Goal: Find specific page/section: Find specific page/section

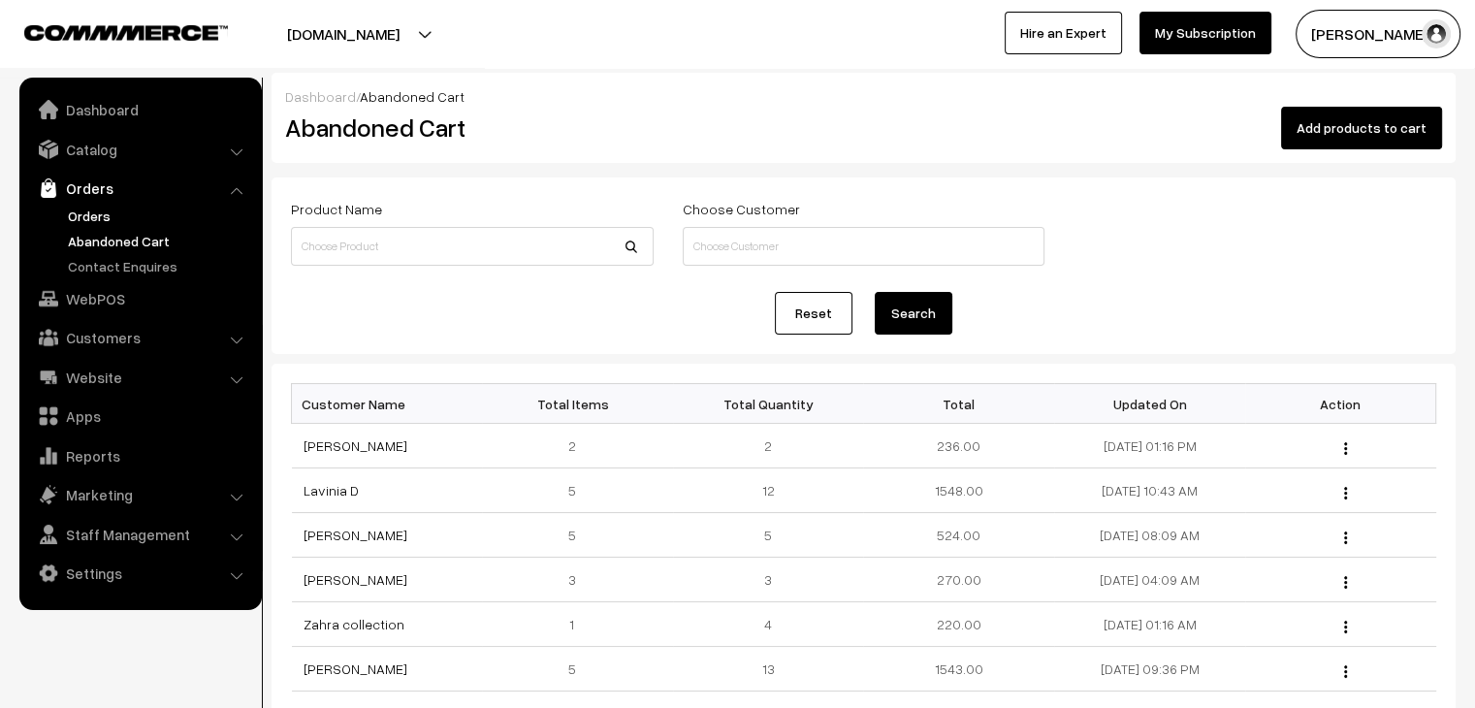
click at [88, 213] on link "Orders" at bounding box center [159, 216] width 192 height 20
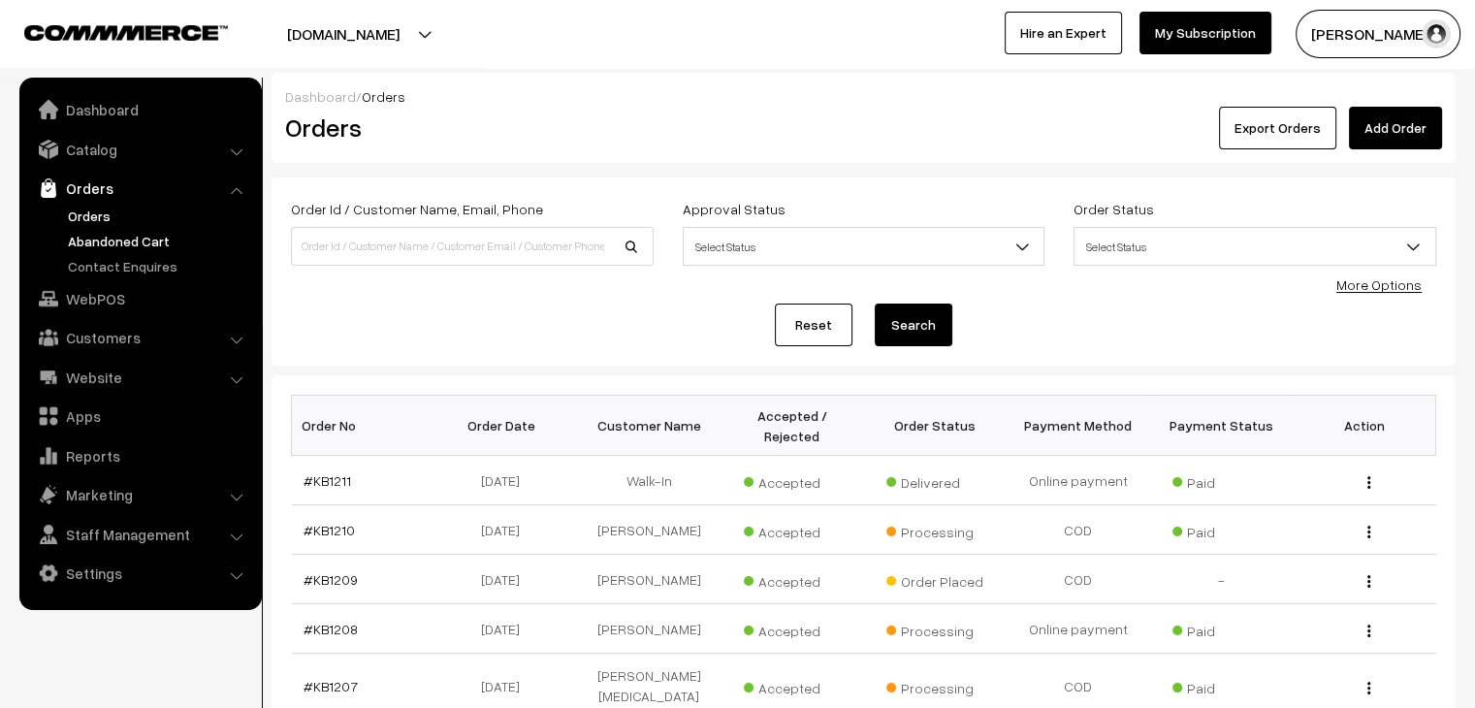
click at [111, 246] on link "Abandoned Cart" at bounding box center [159, 241] width 192 height 20
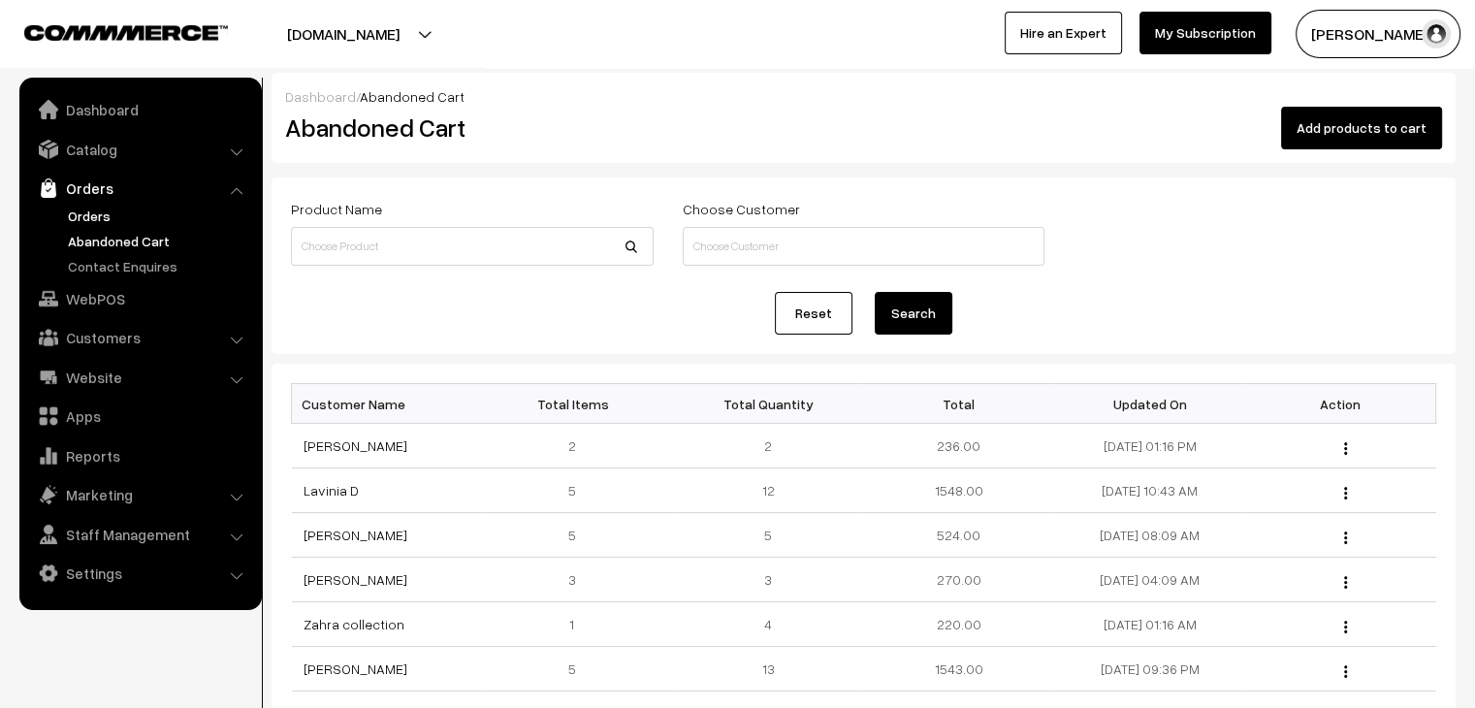
click at [120, 213] on link "Orders" at bounding box center [159, 216] width 192 height 20
